Goal: Register for event/course

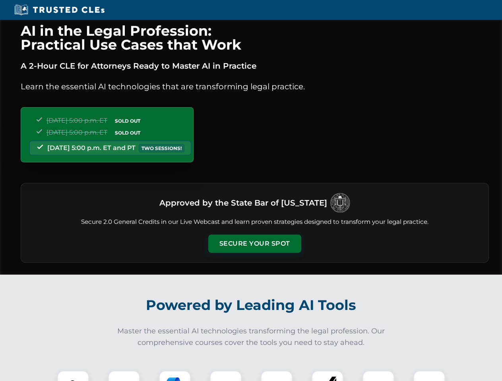
click at [254, 244] on button "Secure Your Spot" at bounding box center [254, 244] width 93 height 18
click at [73, 376] on img at bounding box center [73, 386] width 23 height 23
